Goal: Task Accomplishment & Management: Manage account settings

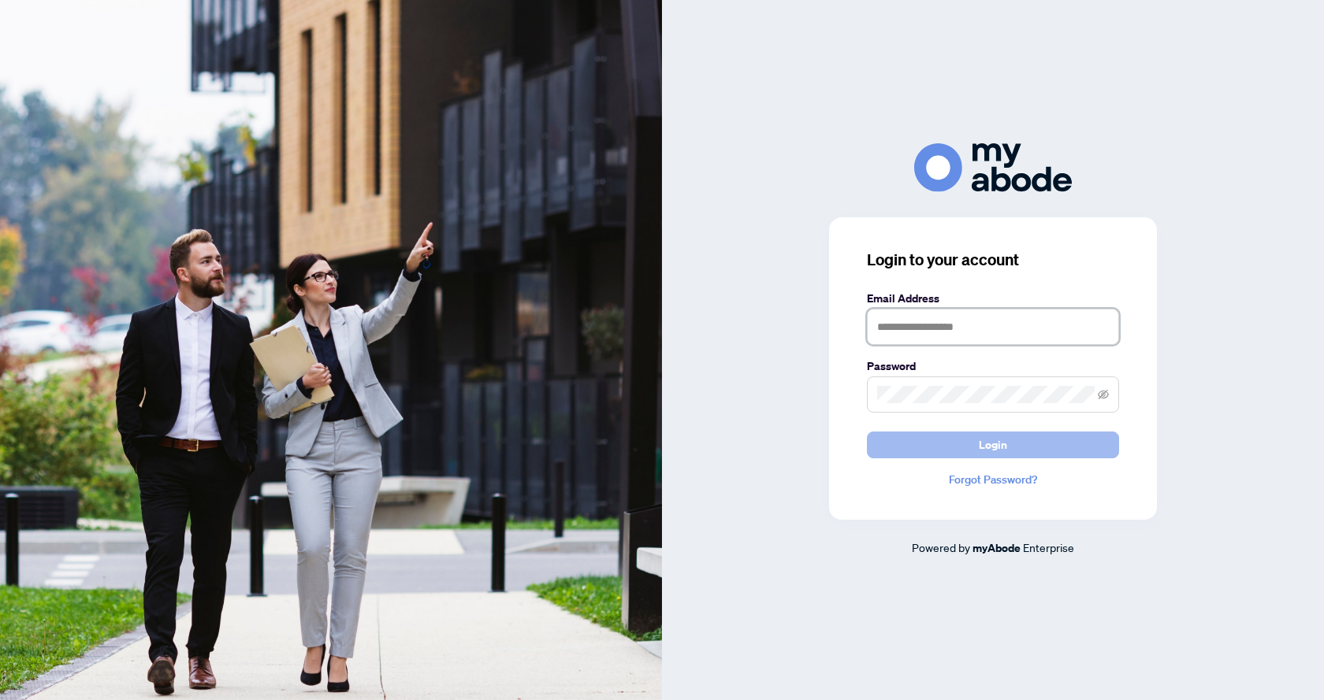
type input "**********"
click at [986, 445] on span "Login" at bounding box center [993, 445] width 28 height 25
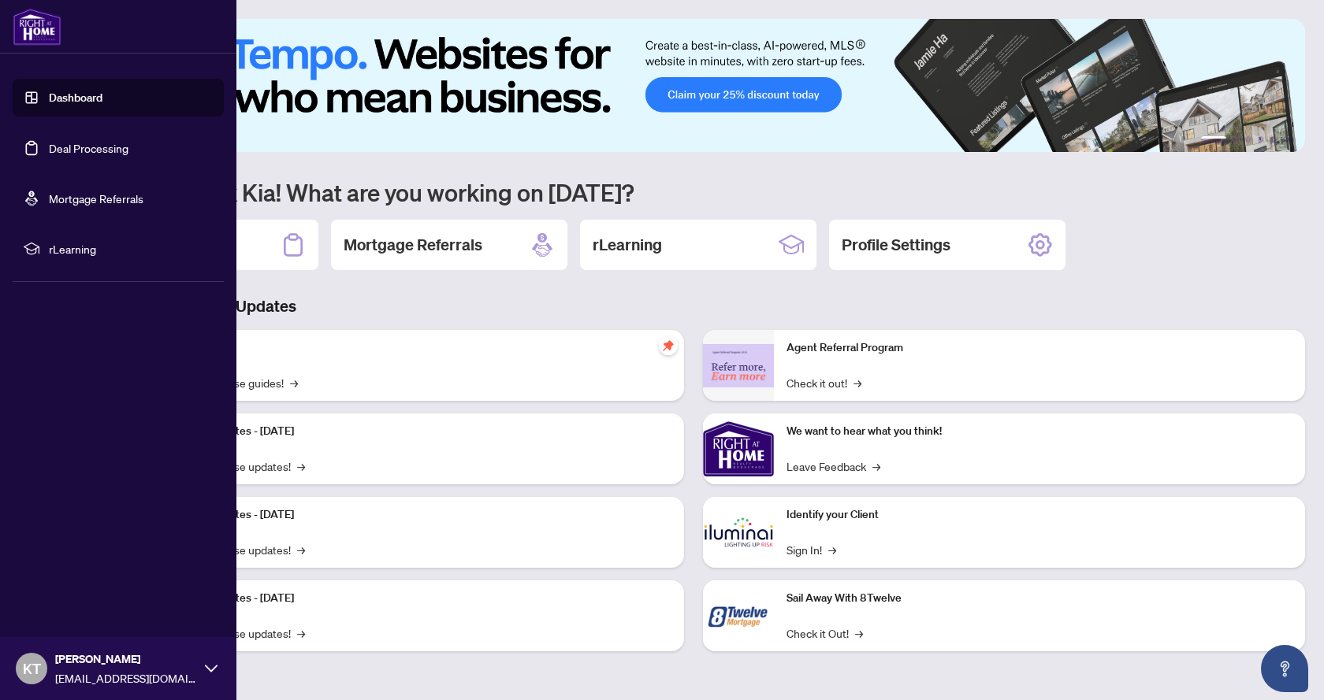
click at [91, 145] on link "Deal Processing" at bounding box center [89, 148] width 80 height 14
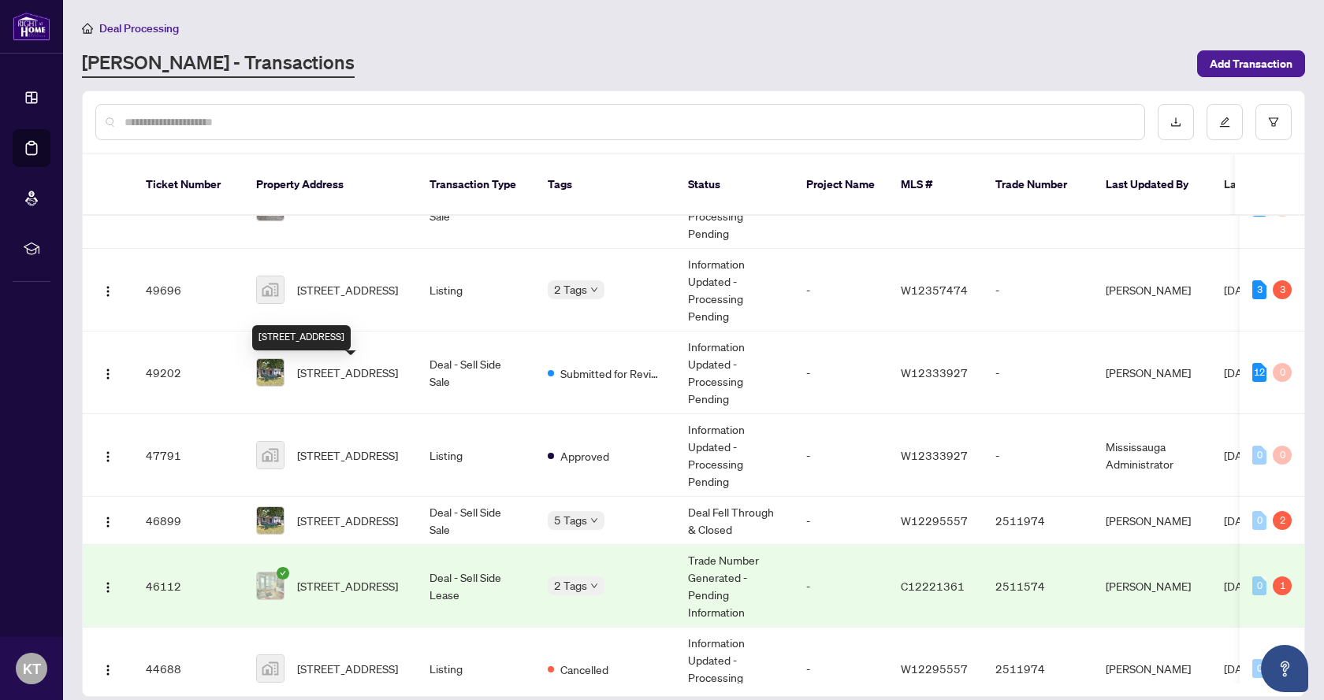
scroll to position [158, 0]
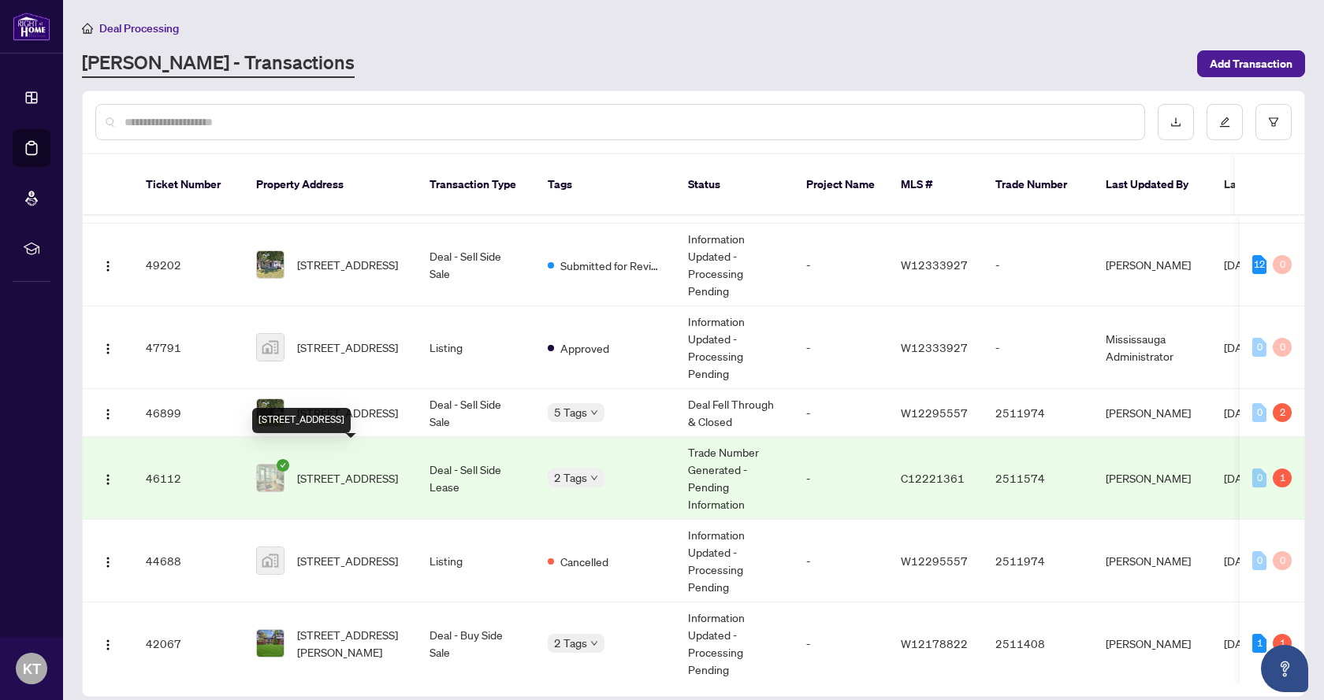
click at [366, 470] on span "2510-10 Navy Wharf Crt, Toronto, Ontario M5V 3V2, Canada" at bounding box center [347, 478] width 101 height 17
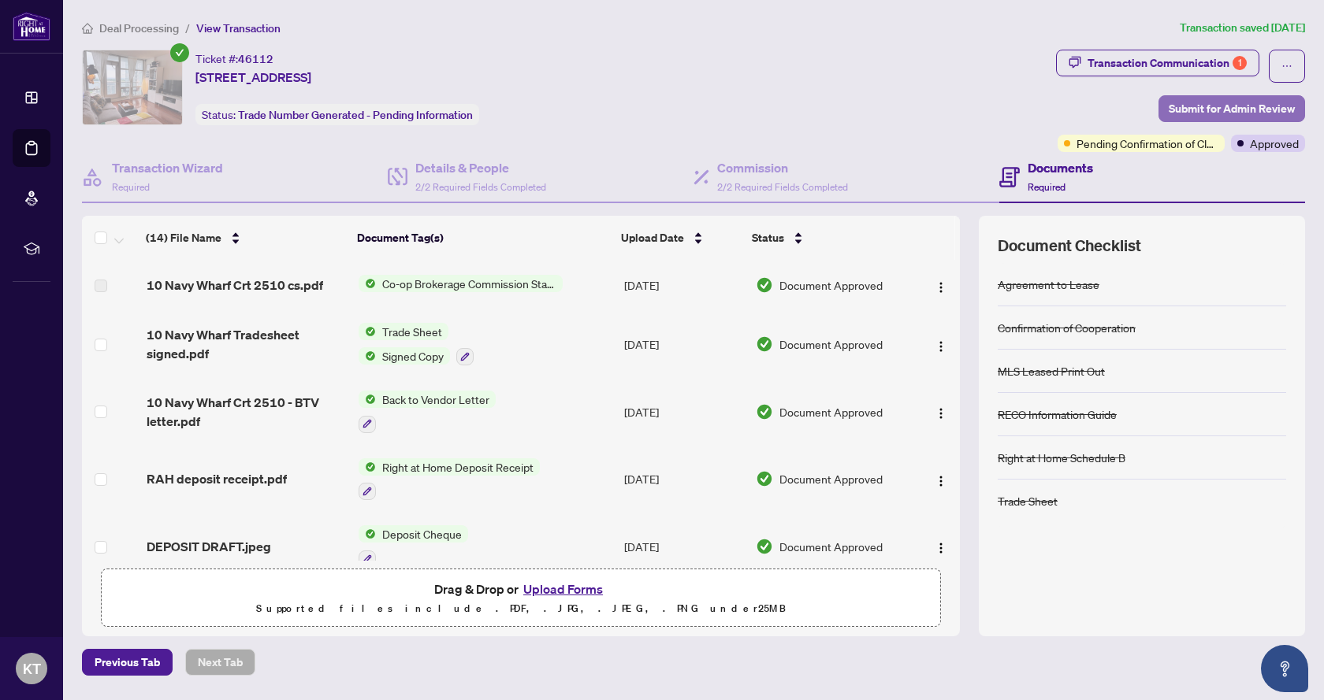
click at [1246, 107] on span "Submit for Admin Review" at bounding box center [1231, 108] width 126 height 25
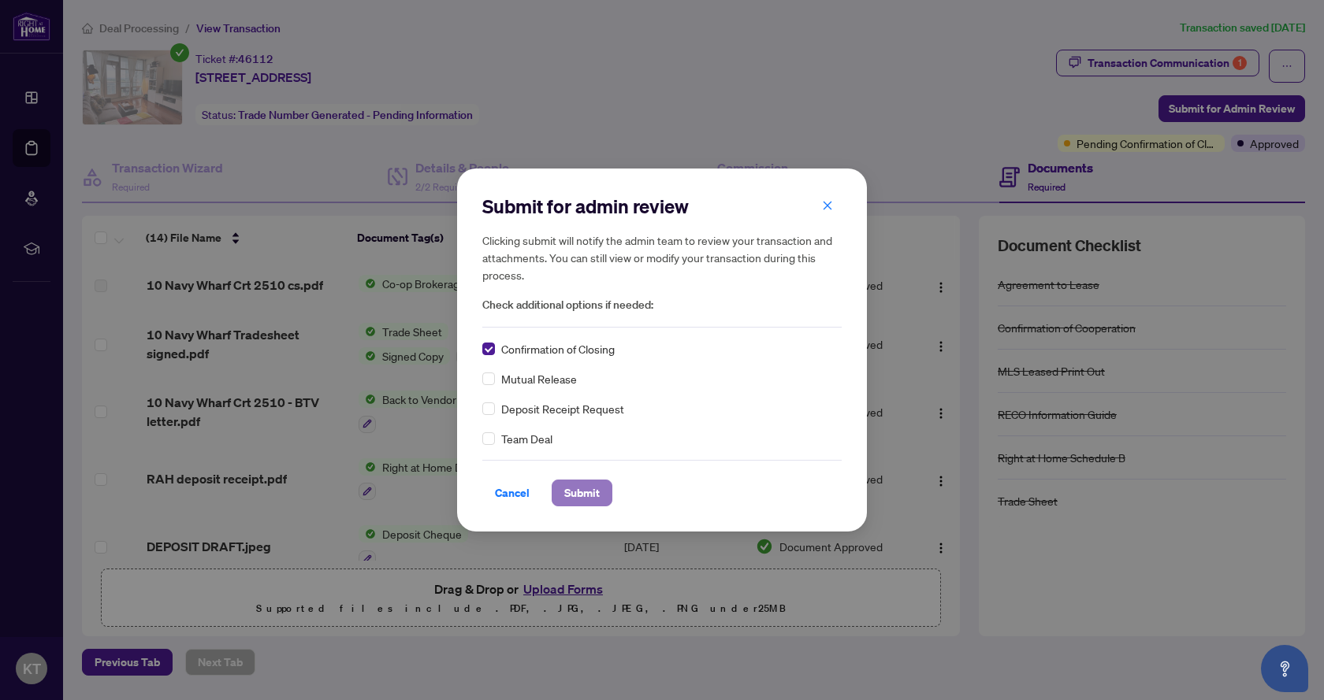
click at [579, 492] on span "Submit" at bounding box center [581, 493] width 35 height 25
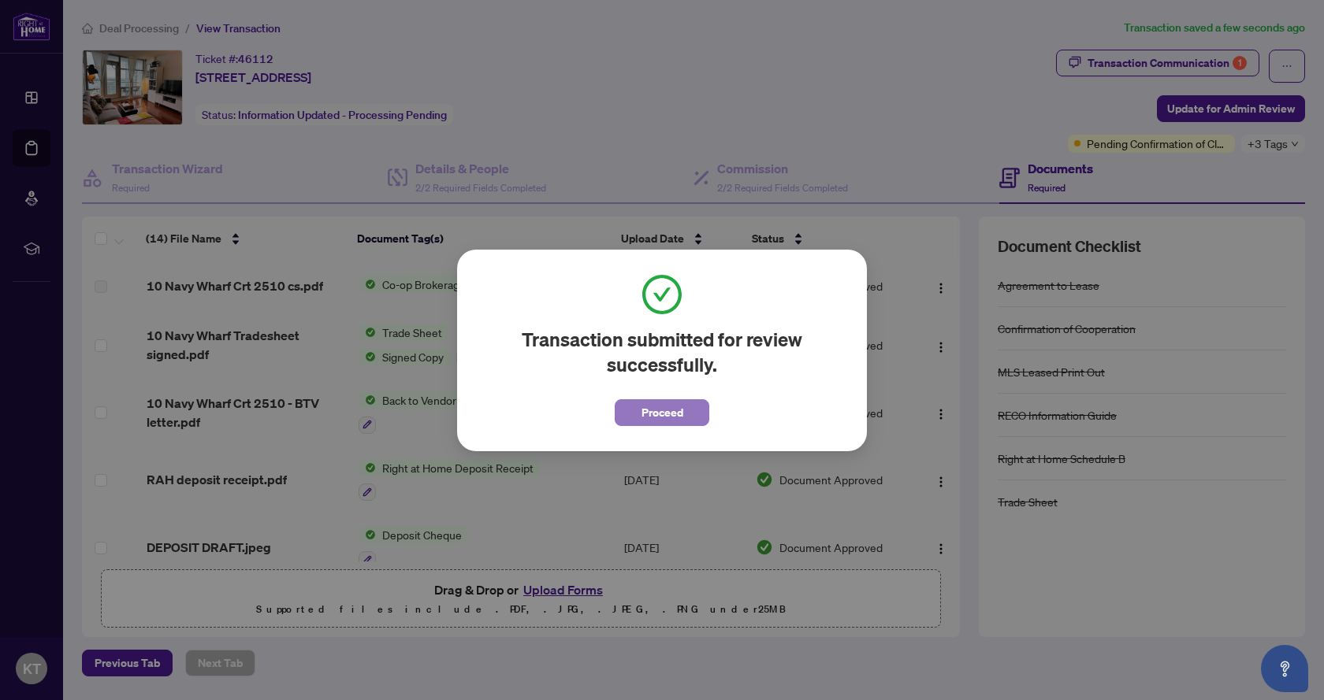
click at [649, 415] on span "Proceed" at bounding box center [662, 412] width 42 height 25
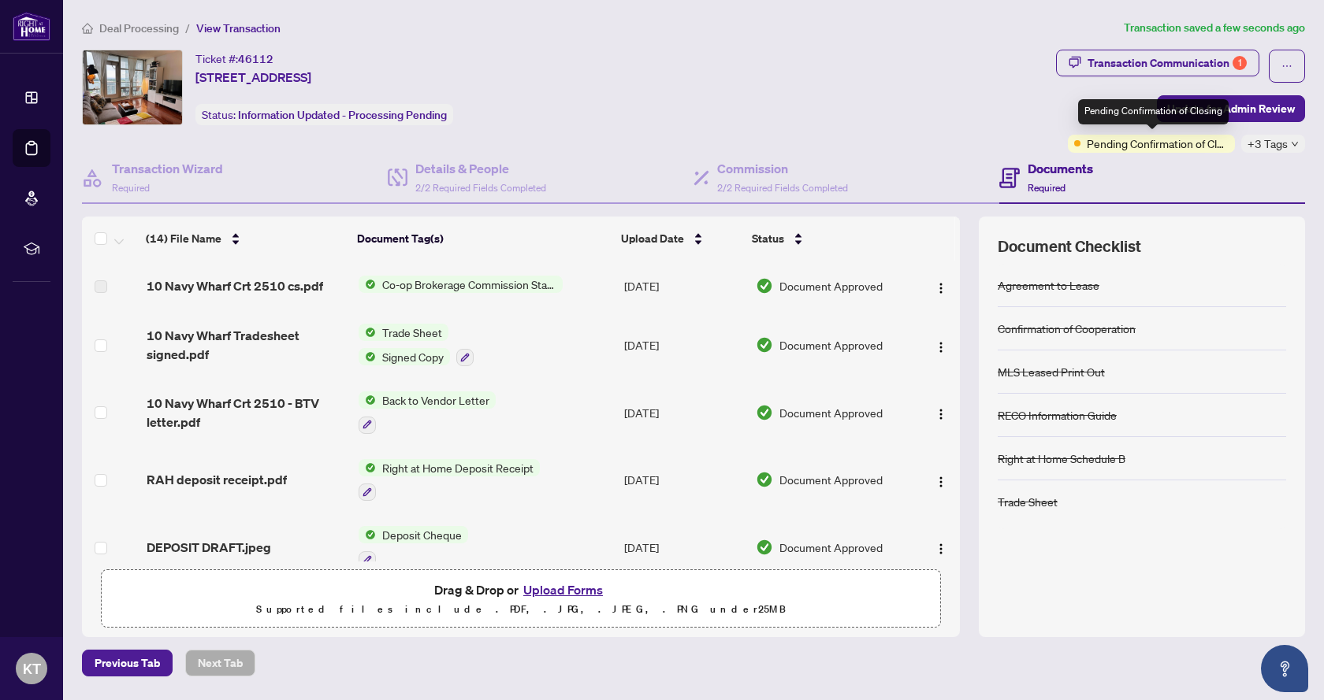
click at [1156, 144] on span "Pending Confirmation of Closing" at bounding box center [1158, 143] width 142 height 17
